Goal: Task Accomplishment & Management: Complete application form

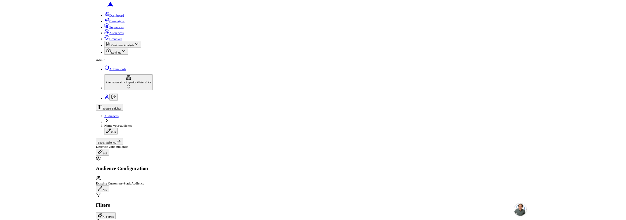
scroll to position [123, 0]
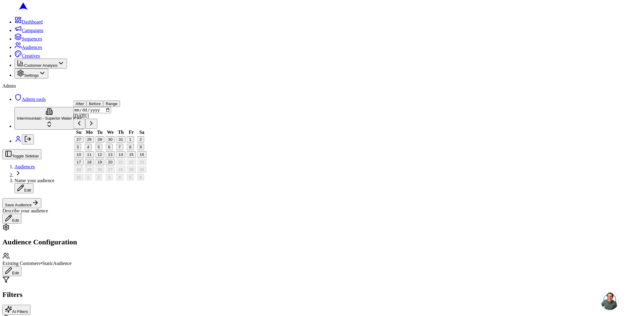
click at [94, 165] on button "18" at bounding box center [88, 162] width 9 height 6
type input "2025-08-18"
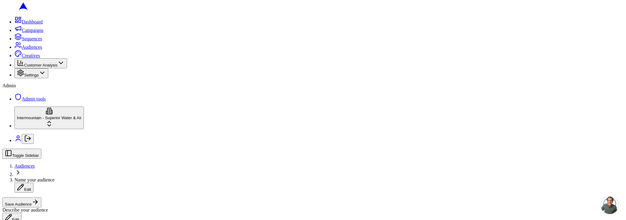
scroll to position [0, 0]
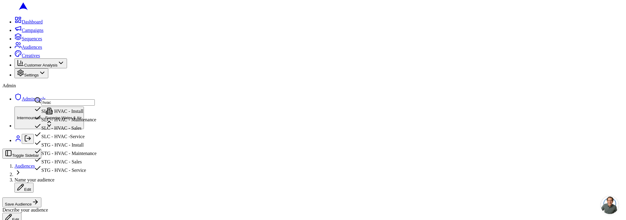
type input "hvac"
click at [87, 114] on div "SLC - HVAC - Install" at bounding box center [65, 110] width 62 height 8
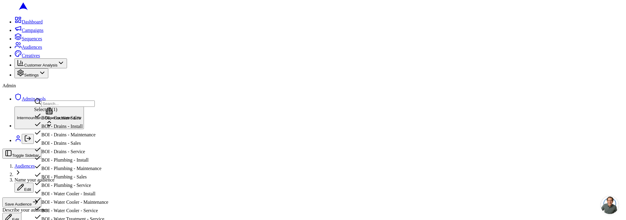
drag, startPoint x: 17, startPoint y: 80, endPoint x: 23, endPoint y: 85, distance: 7.7
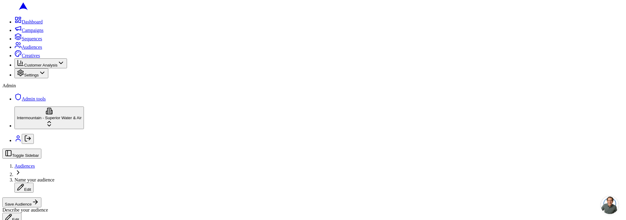
scroll to position [0, 0]
drag, startPoint x: 61, startPoint y: 116, endPoint x: 65, endPoint y: 115, distance: 4.6
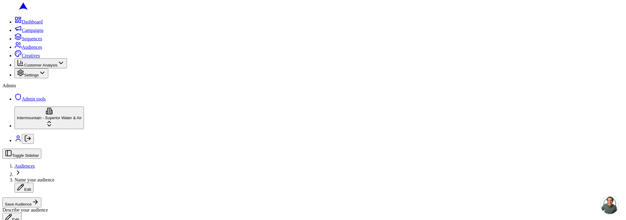
scroll to position [140, 0]
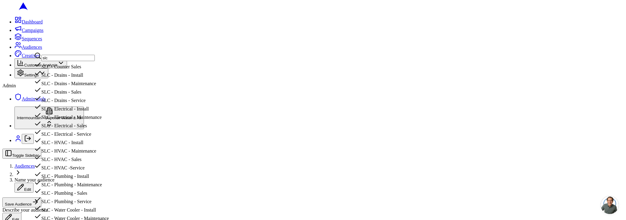
scroll to position [75, 0]
type input "slc"
click at [101, 137] on div "SLC - HVAC - Install" at bounding box center [71, 141] width 75 height 8
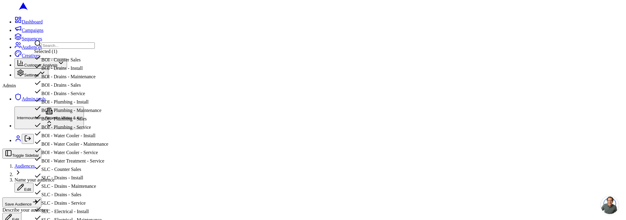
scroll to position [201, 0]
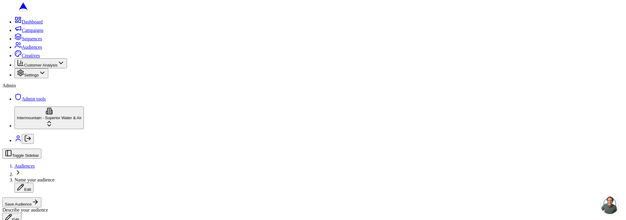
scroll to position [191, 0]
type input "hvac"
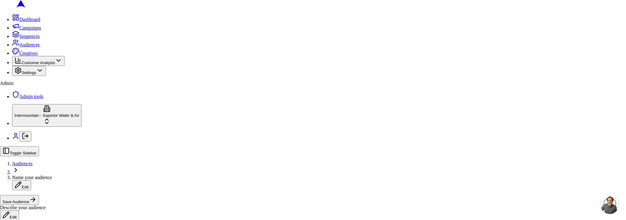
drag, startPoint x: 376, startPoint y: 186, endPoint x: 370, endPoint y: 186, distance: 5.4
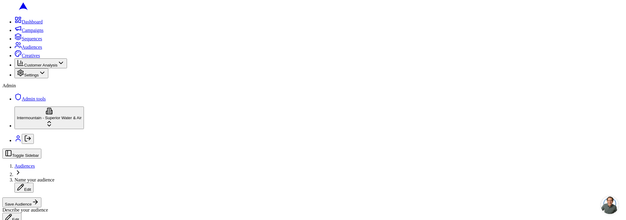
scroll to position [204, 0]
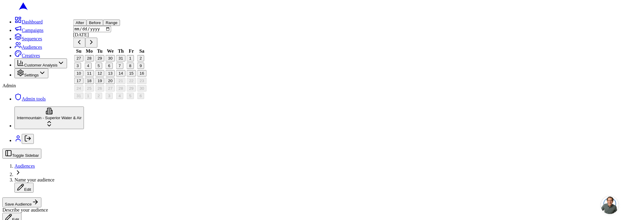
click at [94, 84] on button "18" at bounding box center [88, 81] width 9 height 6
type input "2025-08-18"
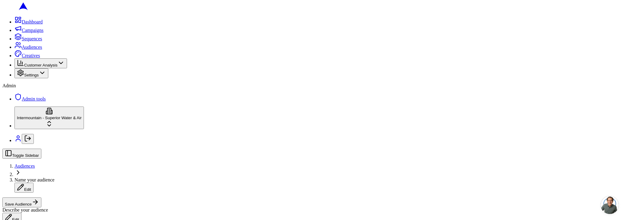
scroll to position [0, 0]
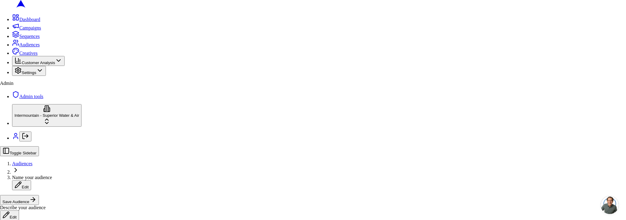
drag, startPoint x: 294, startPoint y: 139, endPoint x: 312, endPoint y: 147, distance: 19.7
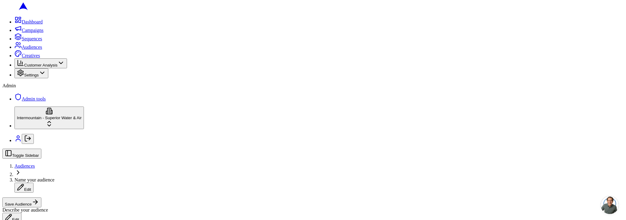
drag, startPoint x: 59, startPoint y: 179, endPoint x: 56, endPoint y: 181, distance: 3.8
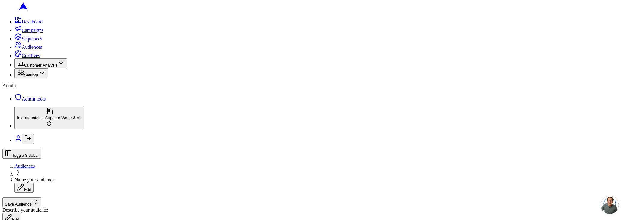
radio input "true"
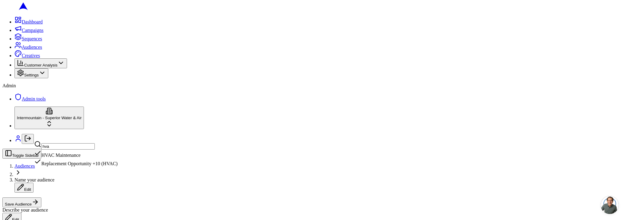
type input "hvac"
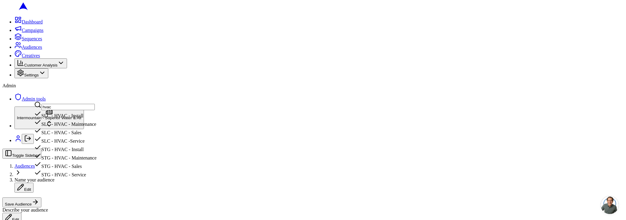
type input "hvac"
click at [92, 119] on div "SLC - HVAC - Install" at bounding box center [65, 114] width 62 height 8
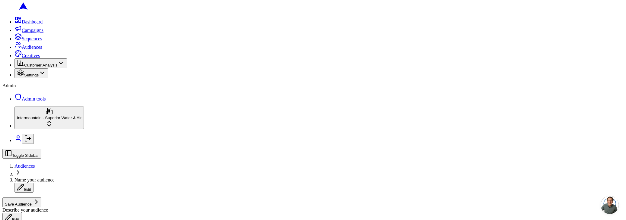
scroll to position [222, 0]
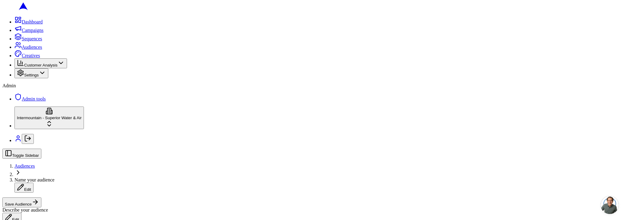
scroll to position [162, 0]
click at [82, 170] on input "1" at bounding box center [73, 166] width 17 height 6
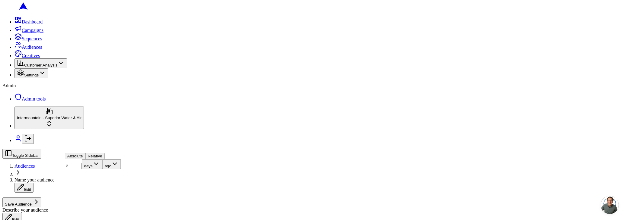
click at [82, 170] on input "2" at bounding box center [73, 166] width 17 height 6
type input "1"
click at [82, 170] on input "1" at bounding box center [73, 166] width 17 height 6
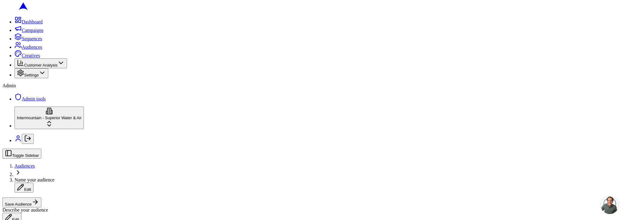
scroll to position [246, 0]
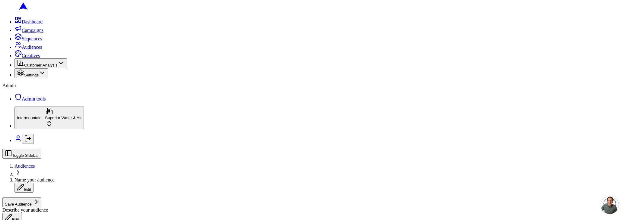
scroll to position [213, 0]
click at [64, 157] on div "Completed" at bounding box center [64, 153] width 61 height 8
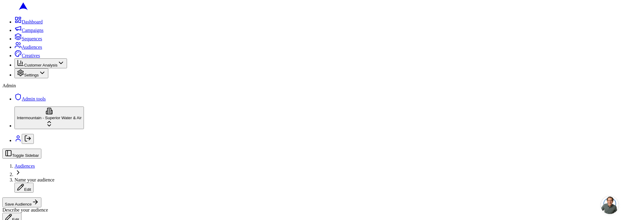
scroll to position [184, 0]
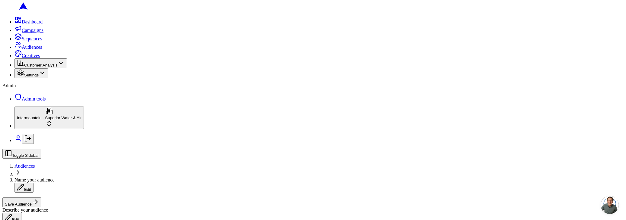
scroll to position [240, 0]
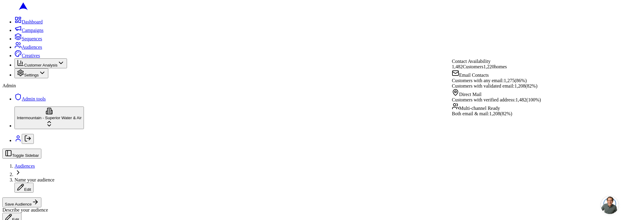
click at [534, 149] on div "Toggle Sidebar Audiences Name your audience Edit Save Audience Describe your au…" at bounding box center [312, 186] width 621 height 74
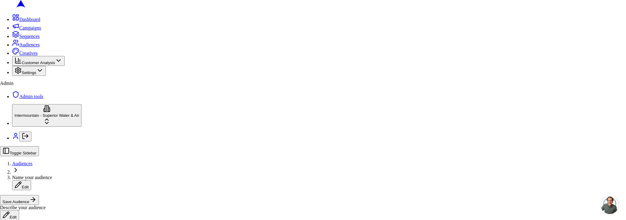
drag, startPoint x: 330, startPoint y: 87, endPoint x: 328, endPoint y: 98, distance: 11.4
drag, startPoint x: 376, startPoint y: 195, endPoint x: 362, endPoint y: 192, distance: 14.0
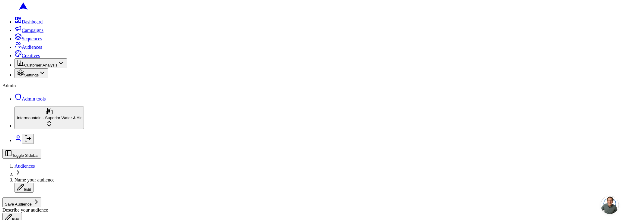
scroll to position [254, 0]
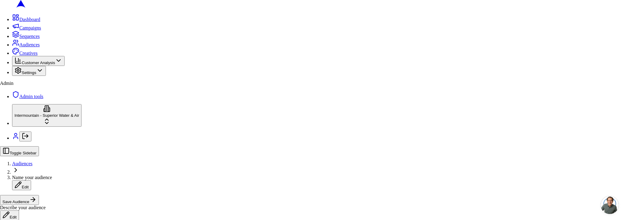
drag, startPoint x: 339, startPoint y: 153, endPoint x: 345, endPoint y: 160, distance: 8.8
drag, startPoint x: 387, startPoint y: 198, endPoint x: 346, endPoint y: 185, distance: 43.1
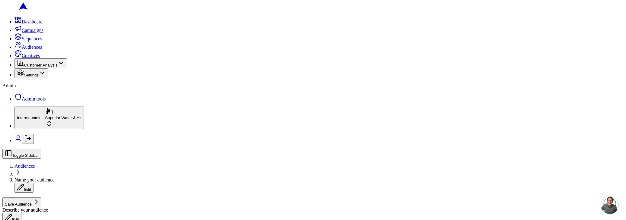
scroll to position [211, 0]
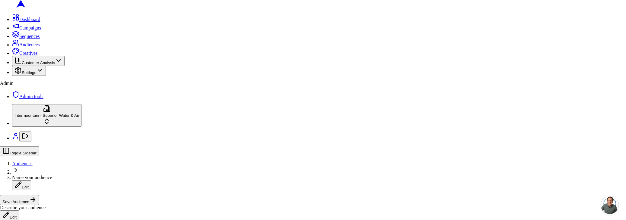
drag, startPoint x: 360, startPoint y: 77, endPoint x: 353, endPoint y: 86, distance: 11.5
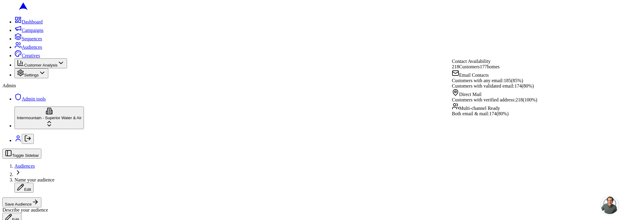
click at [535, 208] on div "Describe your audience Edit" at bounding box center [312, 215] width 621 height 15
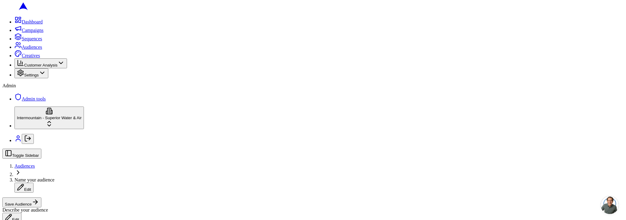
scroll to position [213, 0]
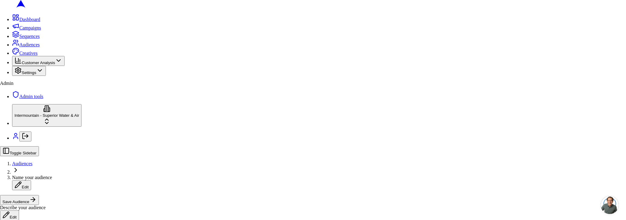
drag, startPoint x: 350, startPoint y: 156, endPoint x: 352, endPoint y: 165, distance: 9.6
drag, startPoint x: 376, startPoint y: 194, endPoint x: 351, endPoint y: 188, distance: 26.1
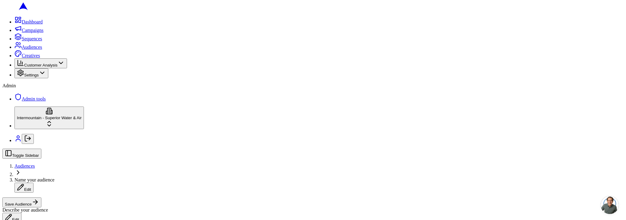
scroll to position [254, 0]
click at [22, 144] on button "Log out" at bounding box center [28, 139] width 12 height 10
click at [27, 139] on line "Log out" at bounding box center [29, 139] width 4 height 0
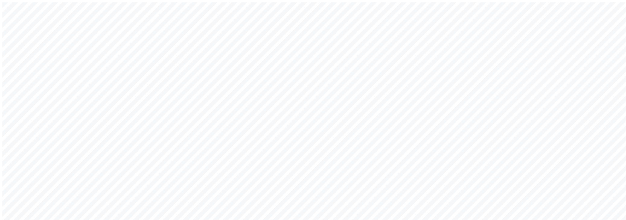
type input "[EMAIL_ADDRESS][DOMAIN_NAME]"
